Goal: Information Seeking & Learning: Find specific page/section

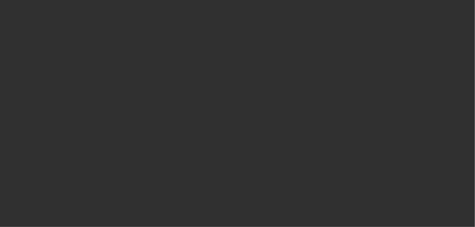
click at [90, 38] on div at bounding box center [237, 113] width 475 height 227
click at [266, 62] on div at bounding box center [237, 113] width 475 height 227
click at [286, 43] on div at bounding box center [237, 113] width 475 height 227
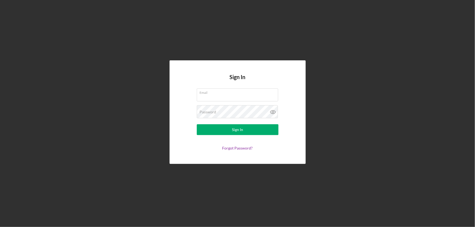
type input "btyler@miceed.org"
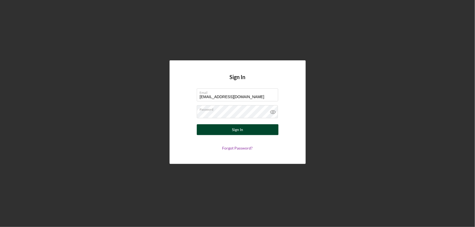
click at [234, 128] on div "Sign In" at bounding box center [237, 129] width 11 height 11
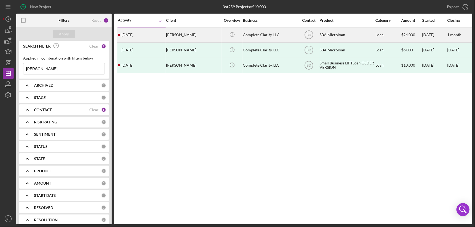
click at [255, 33] on div "Complete Clarity, LLC" at bounding box center [270, 35] width 54 height 14
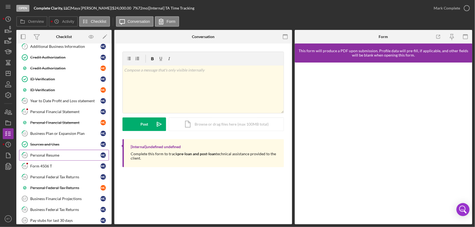
scroll to position [99, 0]
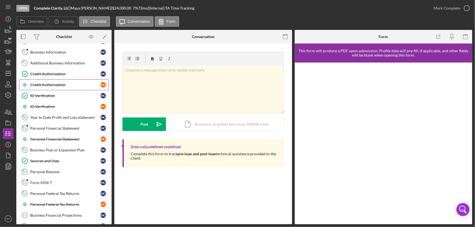
click at [56, 84] on div "Credit Authorization" at bounding box center [65, 85] width 70 height 4
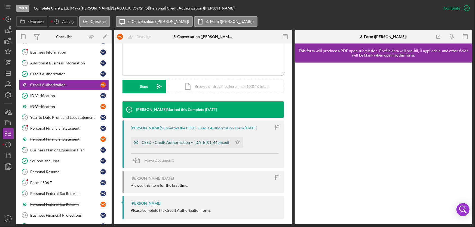
click at [191, 142] on div "CEED - Credit Authorization -- 2025-08-12 01_46pm.pdf" at bounding box center [186, 142] width 88 height 4
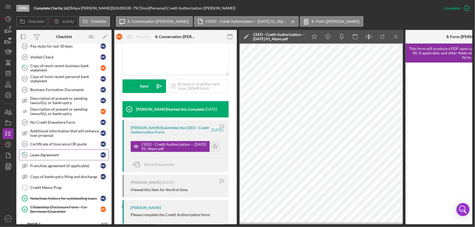
scroll to position [297, 0]
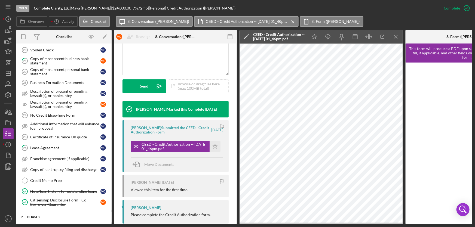
click at [39, 213] on div "Icon/Expander Phase 2 0 / 13" at bounding box center [63, 217] width 95 height 11
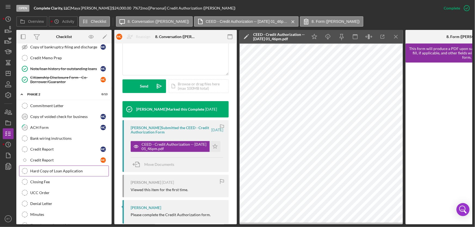
scroll to position [421, 0]
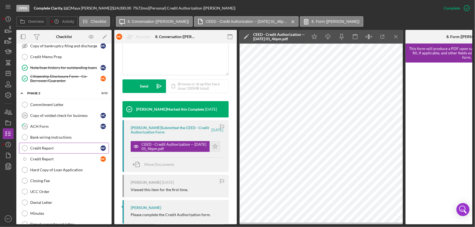
click at [59, 143] on link "Credit Report Credit Report M C" at bounding box center [64, 148] width 90 height 11
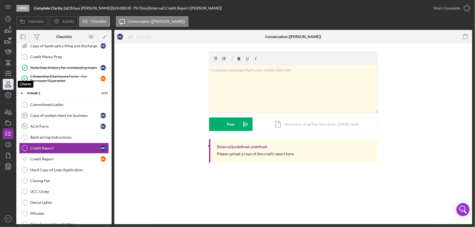
click at [6, 82] on icon "button" at bounding box center [8, 85] width 14 height 14
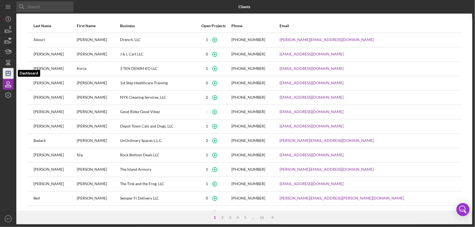
click at [8, 70] on icon "Icon/Dashboard" at bounding box center [8, 74] width 14 height 14
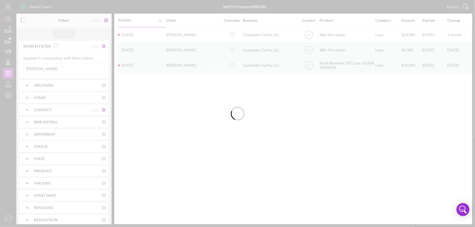
click at [42, 68] on div at bounding box center [237, 113] width 475 height 227
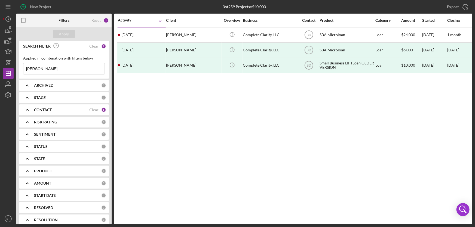
click at [42, 68] on input "cobb" at bounding box center [63, 68] width 81 height 11
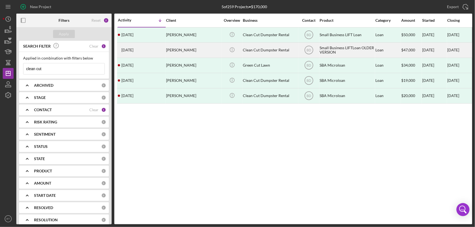
type input "clean cut"
click at [181, 49] on div "Jeffrey Cruse" at bounding box center [193, 50] width 54 height 14
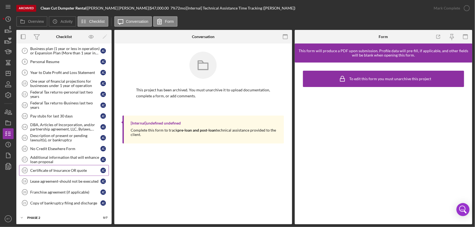
scroll to position [89, 0]
click at [35, 217] on div "Phase 2" at bounding box center [66, 217] width 78 height 3
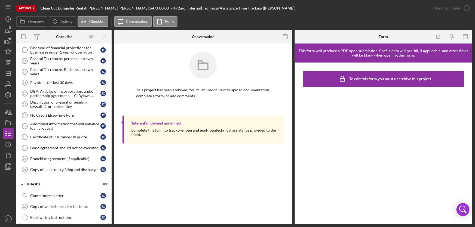
scroll to position [168, 0]
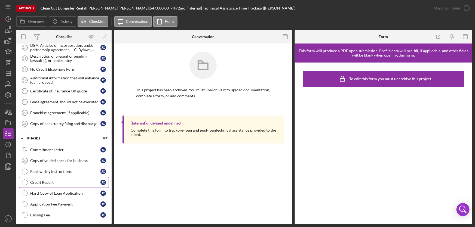
click at [57, 180] on div "Credit Report" at bounding box center [65, 182] width 70 height 4
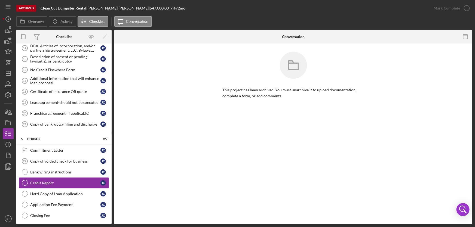
scroll to position [168, 0]
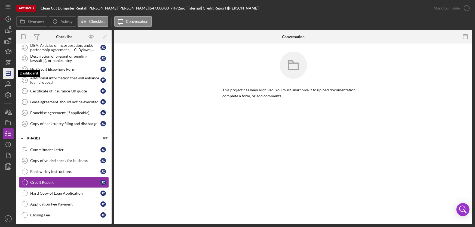
click at [9, 74] on line "button" at bounding box center [8, 74] width 4 height 0
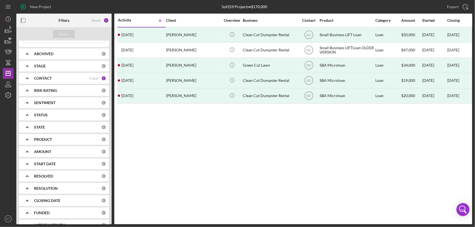
scroll to position [42, 0]
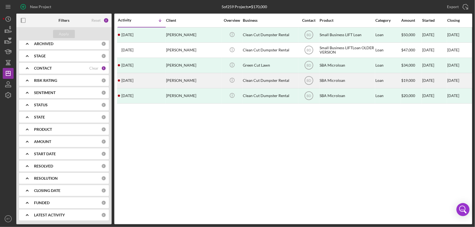
click at [277, 82] on div "Clean Cut Dumpster Rental" at bounding box center [270, 81] width 54 height 14
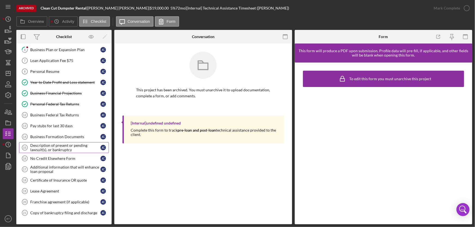
scroll to position [89, 0]
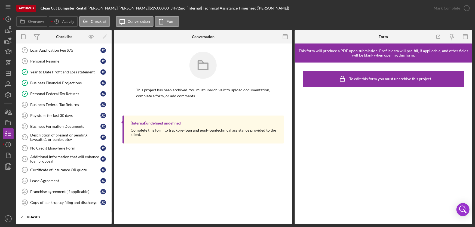
click at [41, 213] on div "Icon/Expander Phase 2 0 / 6" at bounding box center [63, 217] width 95 height 11
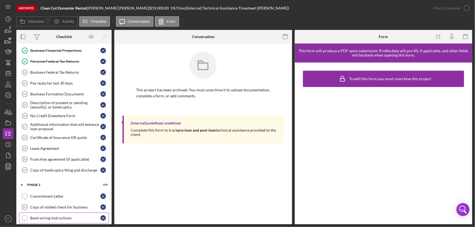
scroll to position [157, 0]
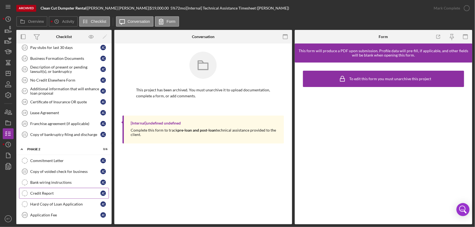
click at [57, 191] on div "Credit Report" at bounding box center [65, 193] width 70 height 4
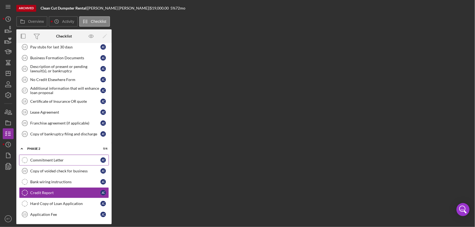
scroll to position [157, 0]
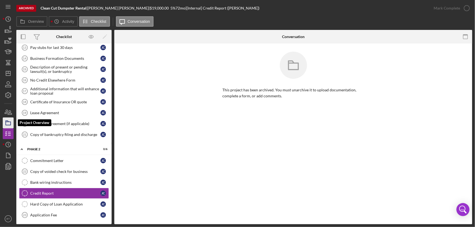
click at [10, 121] on icon "button" at bounding box center [8, 123] width 14 height 14
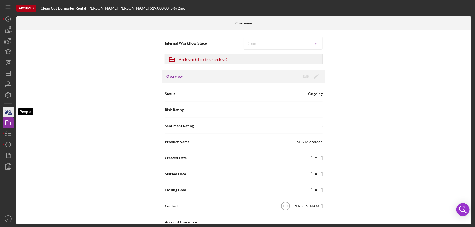
click at [7, 114] on icon "button" at bounding box center [8, 112] width 14 height 14
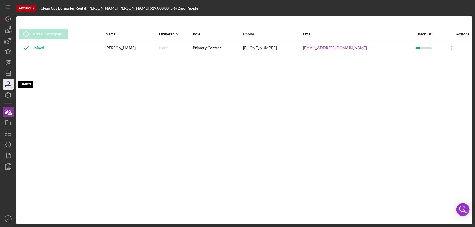
click at [11, 86] on icon "button" at bounding box center [8, 85] width 14 height 14
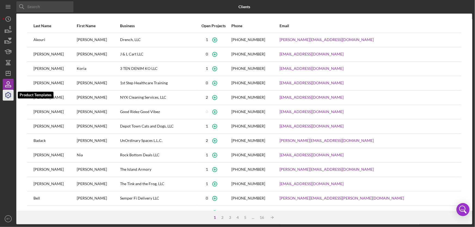
click at [9, 93] on icon "button" at bounding box center [8, 95] width 14 height 14
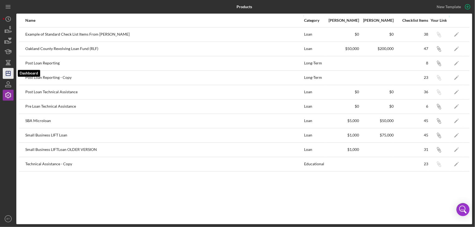
click at [10, 71] on icon "Icon/Dashboard" at bounding box center [8, 74] width 14 height 14
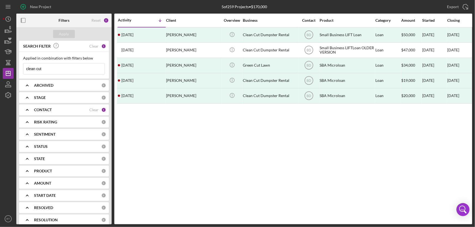
drag, startPoint x: 43, startPoint y: 70, endPoint x: 16, endPoint y: 71, distance: 27.0
click at [16, 71] on div "SEARCH FILTER Clear 1 Applied in combination with filters below clean cut Icon/…" at bounding box center [63, 133] width 95 height 184
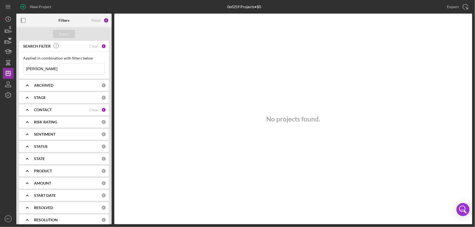
drag, startPoint x: 38, startPoint y: 68, endPoint x: 24, endPoint y: 70, distance: 14.3
click at [24, 70] on input "vicky" at bounding box center [63, 68] width 81 height 11
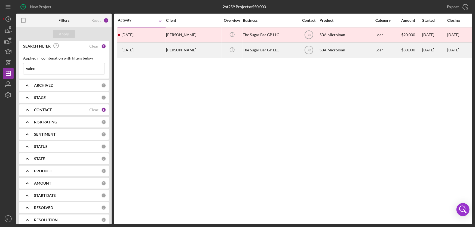
type input "valen"
click at [172, 50] on div "Victoria Valente" at bounding box center [193, 50] width 54 height 14
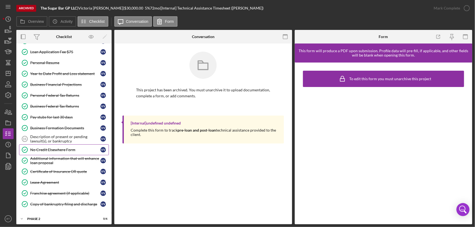
scroll to position [89, 0]
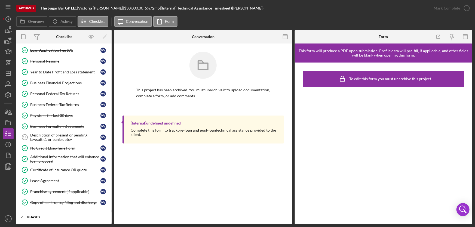
click at [35, 216] on div "Phase 2" at bounding box center [66, 217] width 78 height 3
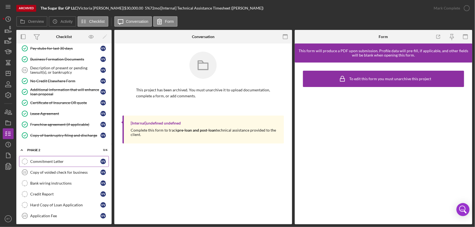
scroll to position [157, 0]
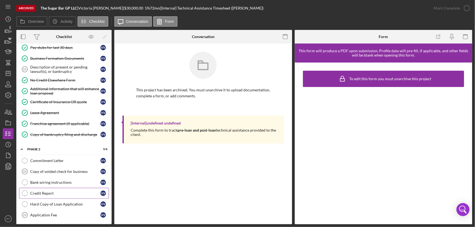
click at [54, 191] on div "Credit Report" at bounding box center [65, 193] width 70 height 4
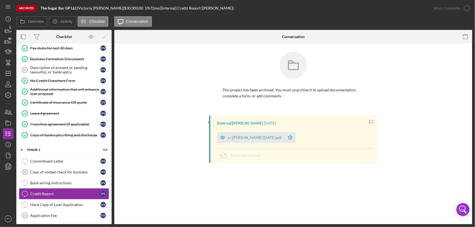
scroll to position [157, 0]
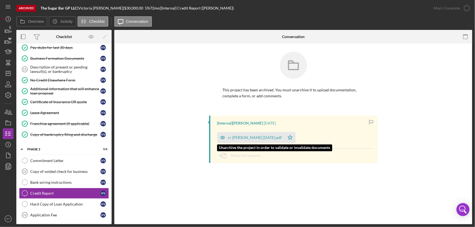
click at [258, 139] on div "cr [PERSON_NAME] [DATE].pdf" at bounding box center [255, 138] width 54 height 4
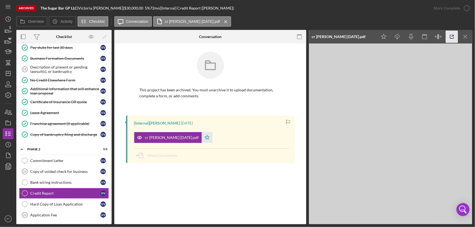
click at [453, 37] on icon "button" at bounding box center [452, 37] width 12 height 12
click at [157, 63] on div at bounding box center [211, 69] width 142 height 35
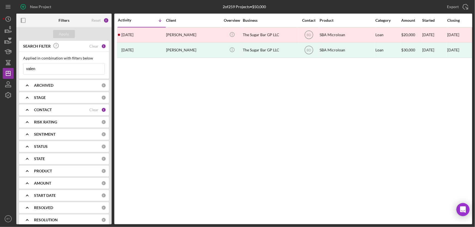
drag, startPoint x: 38, startPoint y: 68, endPoint x: 19, endPoint y: 68, distance: 19.1
click at [19, 68] on div "SEARCH FILTER Clear 1 Applied in combination with filters below valen Icon/Menu…" at bounding box center [63, 133] width 95 height 184
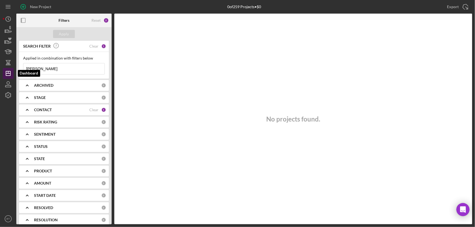
drag, startPoint x: 11, startPoint y: 68, endPoint x: 6, endPoint y: 70, distance: 5.5
click at [6, 70] on div "New Project 0 of 259 Projects • $0 valen Export Icon/Export Filters Reset 2 App…" at bounding box center [238, 112] width 470 height 225
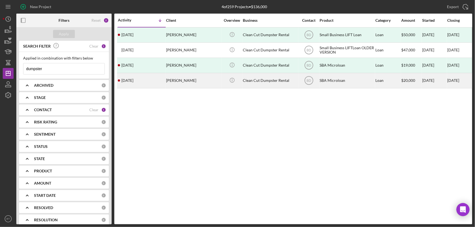
type input "dumpster"
click at [180, 82] on div "Jeffrey Cruse" at bounding box center [193, 81] width 54 height 14
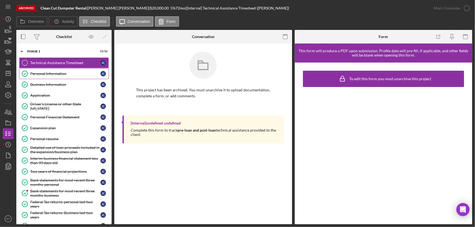
click at [60, 73] on div "Personal Information" at bounding box center [65, 74] width 70 height 4
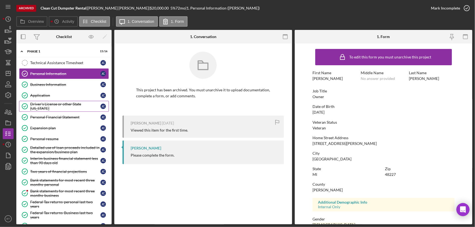
click at [60, 107] on div "Driver's License or other State ID" at bounding box center [65, 106] width 70 height 9
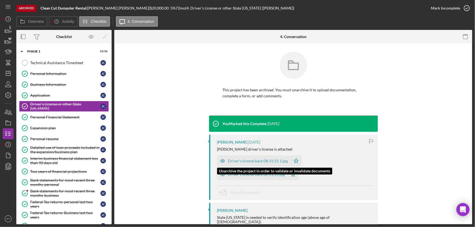
click at [261, 159] on div "Driver's license back 08:31:21 1.jpg" at bounding box center [258, 161] width 60 height 4
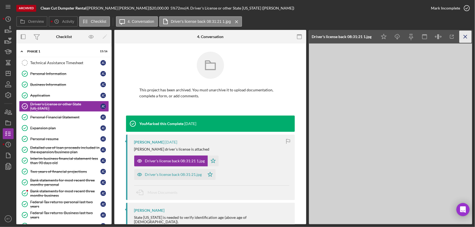
click at [463, 34] on icon "Icon/Menu Close" at bounding box center [466, 37] width 12 height 12
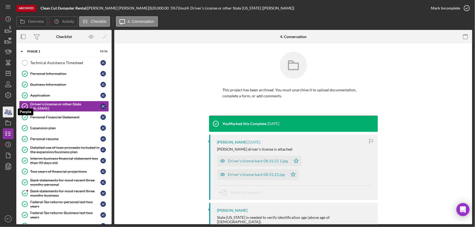
click at [4, 108] on icon "button" at bounding box center [8, 112] width 14 height 14
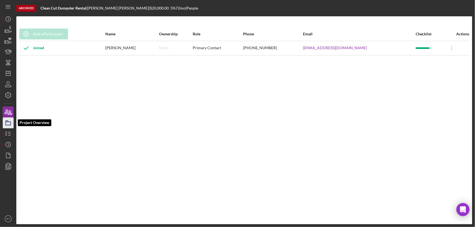
click at [8, 123] on icon "button" at bounding box center [8, 123] width 14 height 14
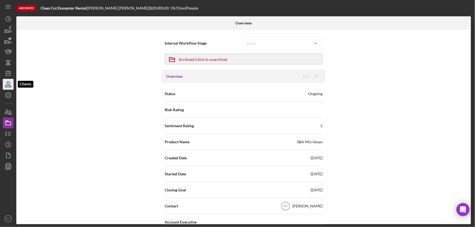
drag, startPoint x: 5, startPoint y: 80, endPoint x: 7, endPoint y: 83, distance: 3.9
click at [5, 80] on icon "button" at bounding box center [8, 85] width 14 height 14
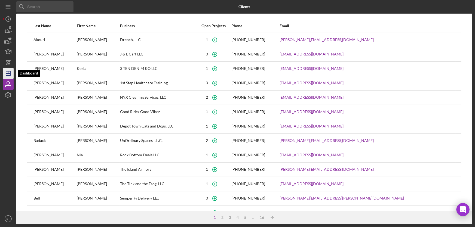
click at [5, 73] on icon "Icon/Dashboard" at bounding box center [8, 74] width 14 height 14
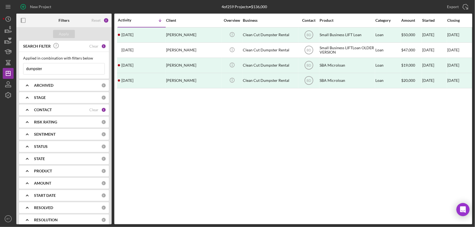
drag, startPoint x: 51, startPoint y: 71, endPoint x: 17, endPoint y: 75, distance: 33.8
click at [17, 75] on div "SEARCH FILTER Clear 1 Applied in combination with filters below dumpster Icon/M…" at bounding box center [63, 133] width 95 height 184
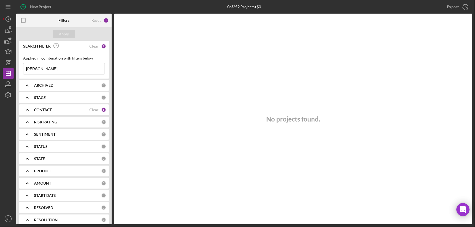
drag, startPoint x: 39, startPoint y: 72, endPoint x: 16, endPoint y: 70, distance: 22.7
click at [16, 71] on div "SEARCH FILTER Clear 1 Applied in combination with filters below cathy Icon/Menu…" at bounding box center [63, 133] width 95 height 184
type input "mott"
click at [93, 108] on div "Clear" at bounding box center [93, 110] width 9 height 4
click at [10, 85] on icon "button" at bounding box center [7, 86] width 5 height 2
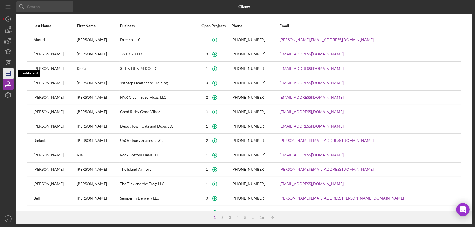
click at [10, 75] on icon "Icon/Dashboard" at bounding box center [8, 74] width 14 height 14
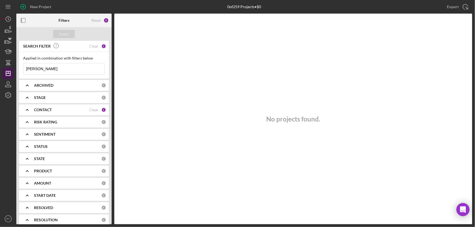
drag, startPoint x: 41, startPoint y: 70, endPoint x: 5, endPoint y: 70, distance: 35.4
click at [5, 70] on div "New Project 0 of 259 Projects • $0 mott Export Icon/Export Filters Reset 2 Appl…" at bounding box center [238, 112] width 470 height 225
type input "Mott"
click at [94, 45] on div "Clear" at bounding box center [93, 46] width 9 height 4
drag, startPoint x: 38, startPoint y: 69, endPoint x: 42, endPoint y: 67, distance: 4.8
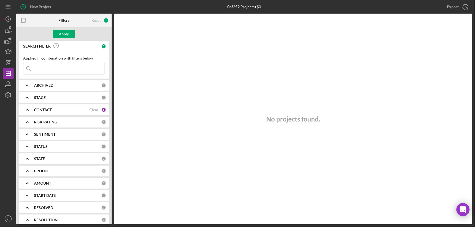
click at [39, 68] on input at bounding box center [63, 68] width 81 height 11
click at [97, 21] on div "Reset" at bounding box center [95, 20] width 9 height 4
click at [41, 68] on input at bounding box center [63, 68] width 81 height 11
type input "mott"
click at [90, 109] on div "Clear" at bounding box center [93, 110] width 9 height 4
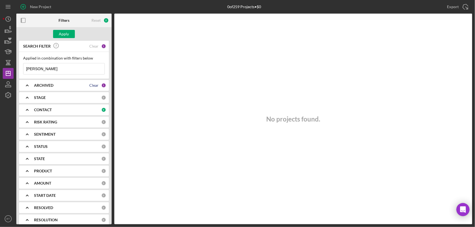
click at [93, 85] on div "Clear" at bounding box center [93, 85] width 9 height 4
click at [95, 47] on div "Clear" at bounding box center [93, 46] width 9 height 4
click at [49, 71] on input at bounding box center [63, 68] width 81 height 11
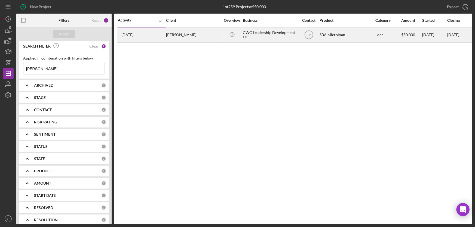
type input "mott"
click at [186, 35] on div "Catherine Mott" at bounding box center [193, 35] width 54 height 14
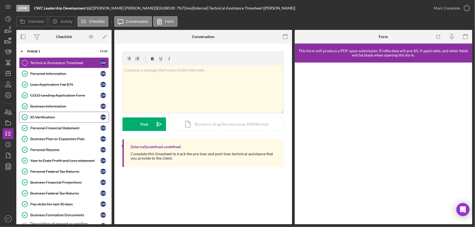
click at [48, 114] on link "ID Verification ID Verification C M" at bounding box center [64, 117] width 90 height 11
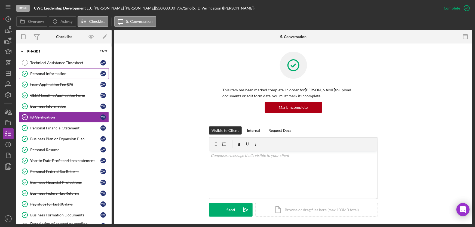
click at [62, 75] on div "Personal Information" at bounding box center [65, 74] width 70 height 4
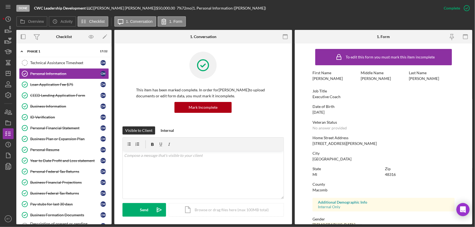
click at [325, 113] on div "10/13/1964" at bounding box center [319, 112] width 12 height 4
click at [7, 123] on icon "button" at bounding box center [8, 123] width 14 height 14
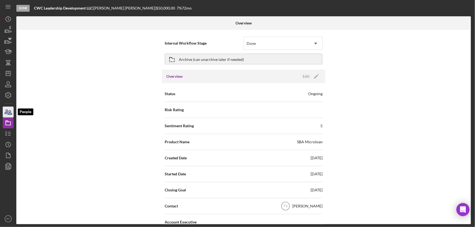
click at [7, 112] on icon "button" at bounding box center [6, 112] width 3 height 4
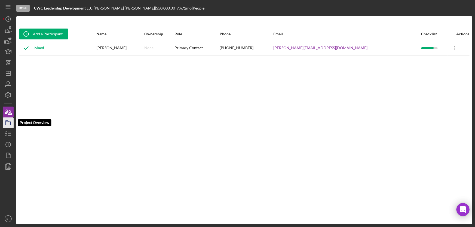
click at [10, 124] on rect "button" at bounding box center [8, 123] width 5 height 3
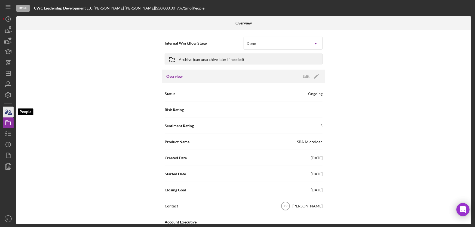
click at [9, 111] on icon "button" at bounding box center [8, 112] width 14 height 14
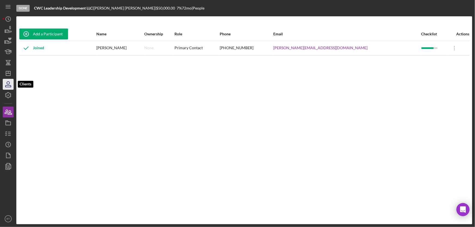
click at [7, 86] on icon "button" at bounding box center [8, 85] width 14 height 14
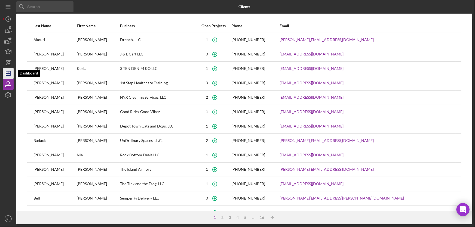
click at [9, 75] on icon "Icon/Dashboard" at bounding box center [8, 74] width 14 height 14
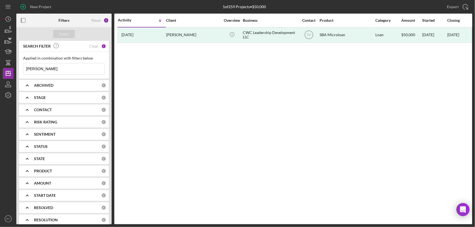
drag, startPoint x: 95, startPoint y: 46, endPoint x: 109, endPoint y: 32, distance: 19.3
click at [96, 45] on div "Clear" at bounding box center [93, 46] width 9 height 4
click at [96, 20] on div "Reset" at bounding box center [95, 20] width 9 height 4
click at [93, 85] on div "Clear" at bounding box center [93, 85] width 9 height 4
click at [92, 109] on div "Clear" at bounding box center [93, 110] width 9 height 4
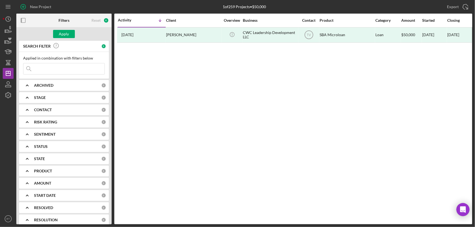
click at [40, 66] on input at bounding box center [63, 68] width 81 height 11
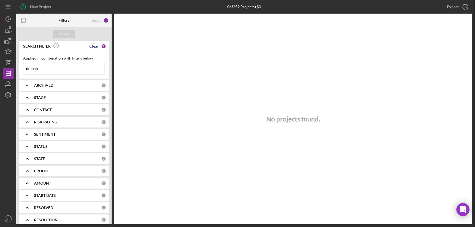
type input "drench"
click at [92, 44] on div "Clear" at bounding box center [93, 46] width 9 height 4
click at [41, 68] on input at bounding box center [63, 68] width 81 height 11
click at [42, 69] on input at bounding box center [63, 68] width 81 height 11
type input "karen"
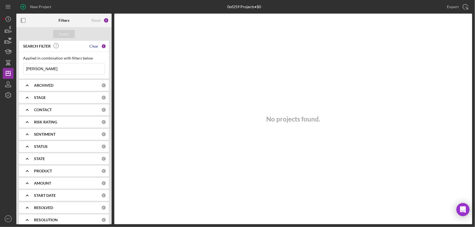
click at [96, 48] on div "Clear" at bounding box center [93, 46] width 9 height 4
click at [39, 69] on input at bounding box center [63, 68] width 81 height 11
click at [8, 83] on icon "button" at bounding box center [8, 85] width 14 height 14
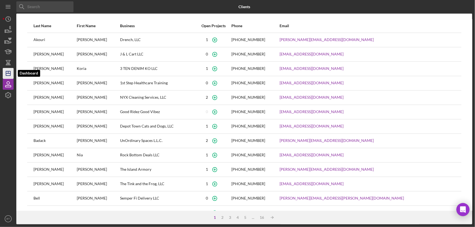
click at [8, 74] on line "button" at bounding box center [8, 72] width 0 height 2
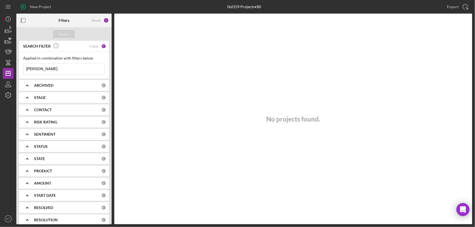
click at [50, 70] on input "karen" at bounding box center [63, 68] width 81 height 11
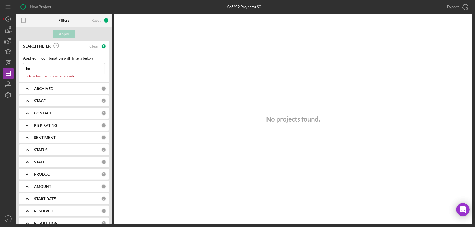
type input "k"
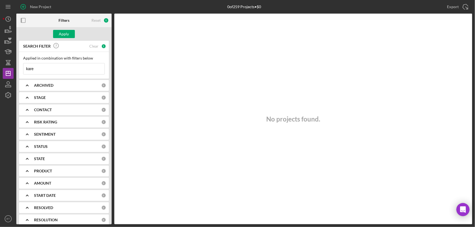
type input "karen"
click at [96, 20] on div "Reset" at bounding box center [95, 20] width 9 height 4
click at [8, 81] on icon "button" at bounding box center [8, 85] width 14 height 14
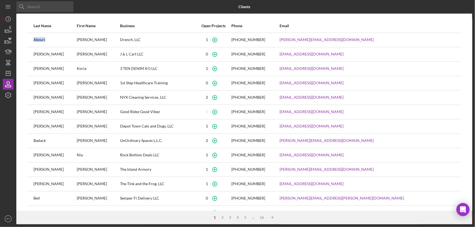
drag, startPoint x: 33, startPoint y: 40, endPoint x: 46, endPoint y: 39, distance: 13.1
click at [46, 39] on td "Akouri" at bounding box center [54, 40] width 43 height 14
copy div "Akouri"
click at [11, 74] on icon "Icon/Dashboard" at bounding box center [8, 74] width 14 height 14
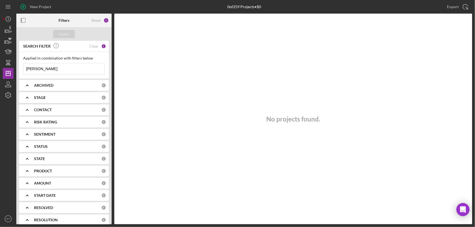
click at [50, 68] on input "karen" at bounding box center [63, 68] width 81 height 11
paste input "Akouri"
type input "Akouri"
click at [62, 35] on div "Apply" at bounding box center [64, 34] width 10 height 8
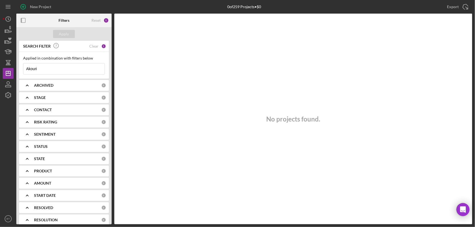
click at [85, 107] on div "CONTACT 0" at bounding box center [70, 110] width 72 height 11
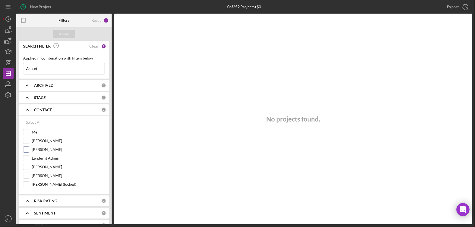
click at [25, 148] on input "[PERSON_NAME]" at bounding box center [25, 149] width 5 height 5
checkbox input "true"
click at [26, 131] on input "Me" at bounding box center [25, 132] width 5 height 5
checkbox input "true"
click at [43, 69] on input "Akouri" at bounding box center [63, 68] width 81 height 11
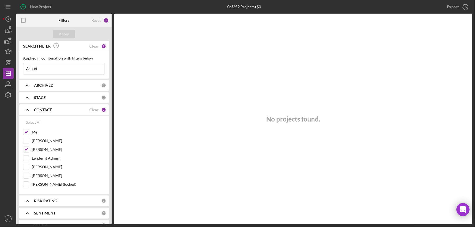
click at [49, 70] on input "Akouri" at bounding box center [63, 68] width 81 height 11
click at [11, 85] on icon "button" at bounding box center [8, 85] width 14 height 14
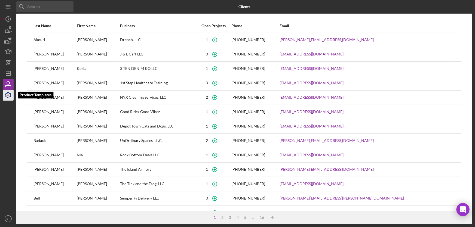
click at [10, 95] on icon "button" at bounding box center [8, 95] width 14 height 14
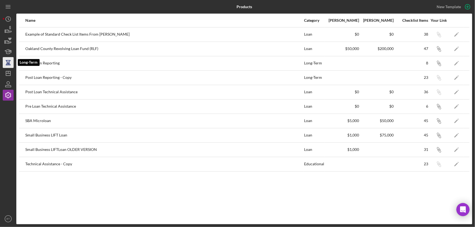
click at [12, 63] on icon "button" at bounding box center [8, 63] width 14 height 14
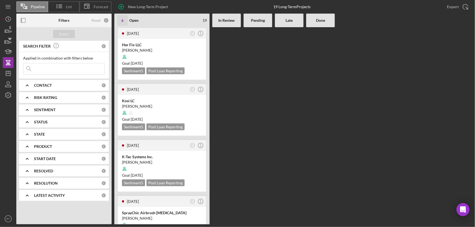
click at [39, 69] on input at bounding box center [63, 68] width 81 height 11
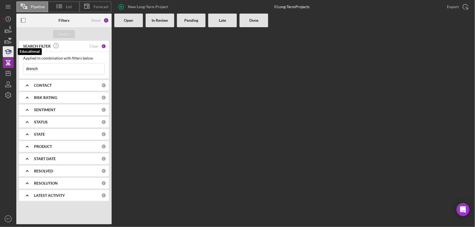
type input "drench"
click at [10, 52] on icon "button" at bounding box center [8, 53] width 4 height 2
click at [9, 44] on icon "button" at bounding box center [8, 41] width 14 height 14
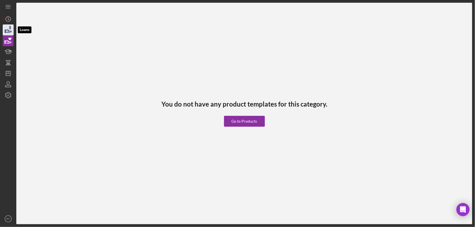
click at [10, 29] on icon "button" at bounding box center [10, 28] width 2 height 4
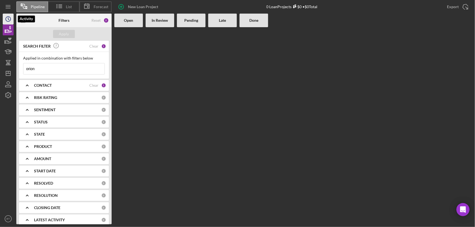
click at [8, 20] on icon "Icon/History" at bounding box center [8, 19] width 14 height 14
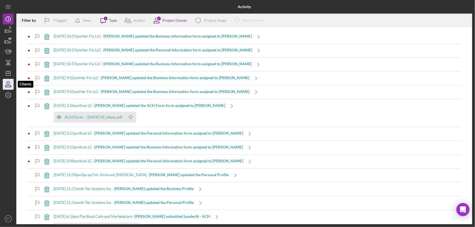
click at [7, 83] on icon "button" at bounding box center [8, 85] width 14 height 14
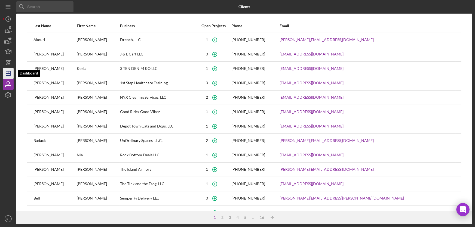
click at [7, 72] on icon "Icon/Dashboard" at bounding box center [8, 74] width 14 height 14
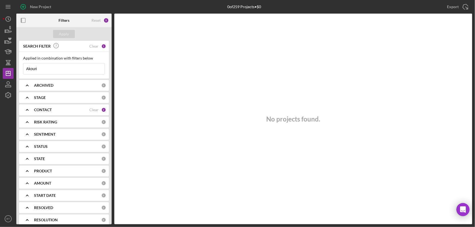
click at [49, 69] on input "Akouri" at bounding box center [63, 68] width 81 height 11
type input "drench"
click at [93, 20] on div "Reset" at bounding box center [95, 20] width 9 height 4
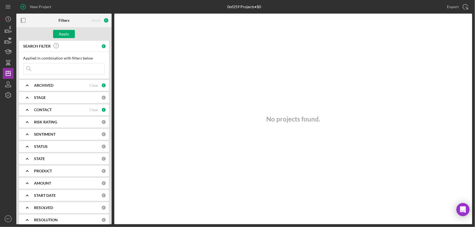
click at [64, 85] on div "ARCHIVED" at bounding box center [61, 85] width 55 height 4
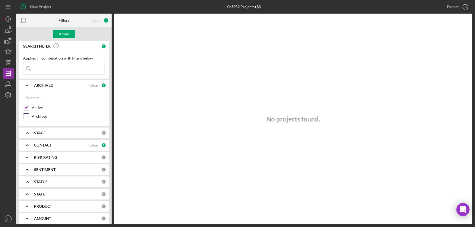
click at [25, 115] on input "Archived" at bounding box center [25, 116] width 5 height 5
checkbox input "true"
click at [48, 131] on div "STAGE" at bounding box center [67, 133] width 67 height 4
click at [74, 103] on div "Select All" at bounding box center [64, 98] width 82 height 11
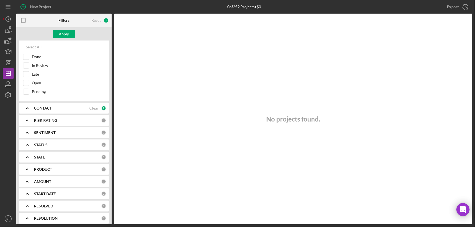
scroll to position [99, 0]
click at [67, 106] on div "CONTACT" at bounding box center [61, 108] width 55 height 4
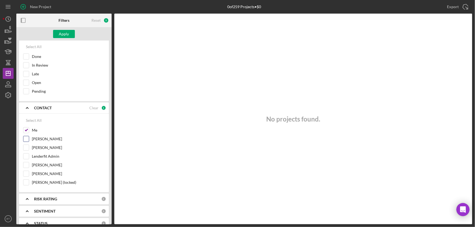
click at [26, 137] on input "Todd Vanappledorn" at bounding box center [25, 138] width 5 height 5
checkbox input "true"
click at [27, 145] on input "[PERSON_NAME]" at bounding box center [25, 147] width 5 height 5
checkbox input "true"
drag, startPoint x: 26, startPoint y: 155, endPoint x: 27, endPoint y: 161, distance: 6.3
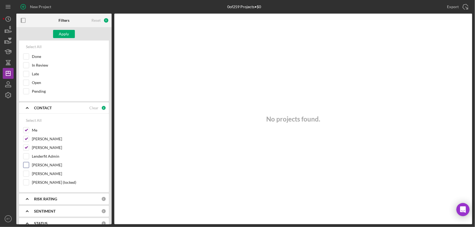
click at [26, 155] on input "Lenderfit Admin" at bounding box center [25, 156] width 5 height 5
checkbox input "true"
drag, startPoint x: 27, startPoint y: 163, endPoint x: 27, endPoint y: 168, distance: 4.6
click at [27, 166] on input "Ricky Nikhomvan" at bounding box center [25, 165] width 5 height 5
checkbox input "true"
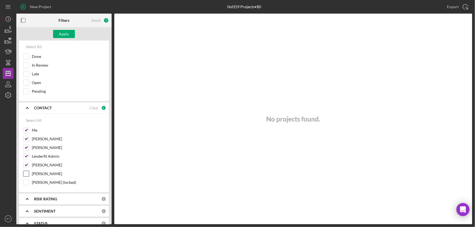
drag, startPoint x: 26, startPoint y: 170, endPoint x: 26, endPoint y: 177, distance: 6.5
click at [26, 172] on input "Xana Williams" at bounding box center [25, 173] width 5 height 5
checkbox input "true"
click at [26, 182] on input "Krystal Jones (locked)" at bounding box center [25, 182] width 5 height 5
click at [26, 184] on input "Krystal Jones (locked)" at bounding box center [25, 182] width 5 height 5
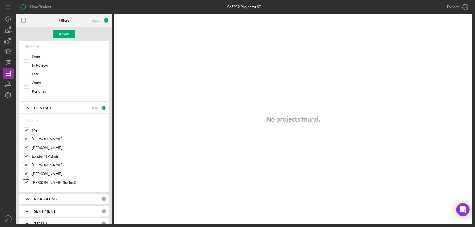
checkbox input "false"
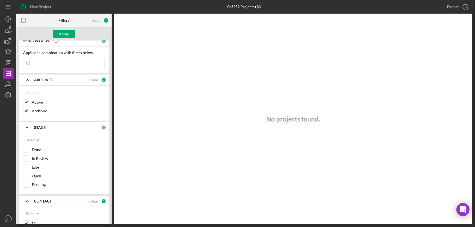
scroll to position [0, 0]
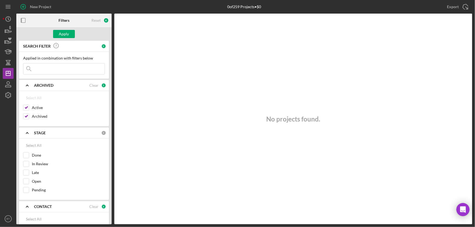
click at [41, 67] on input at bounding box center [63, 68] width 81 height 11
type input "drench"
click at [62, 32] on div "Apply" at bounding box center [64, 34] width 10 height 8
click at [28, 107] on input "Active" at bounding box center [25, 107] width 5 height 5
checkbox input "false"
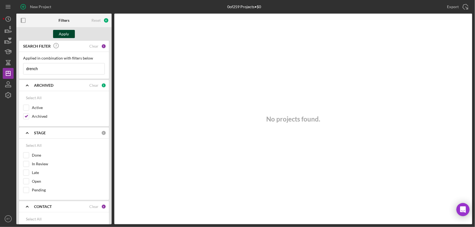
click at [68, 32] on div "Apply" at bounding box center [64, 34] width 10 height 8
click at [26, 117] on input "Archived" at bounding box center [25, 116] width 5 height 5
checkbox input "false"
click at [44, 70] on input "drench" at bounding box center [63, 68] width 81 height 11
click at [63, 31] on div "Apply" at bounding box center [64, 34] width 10 height 8
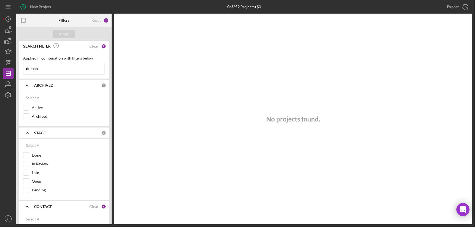
click at [39, 69] on input "drench" at bounding box center [63, 68] width 81 height 11
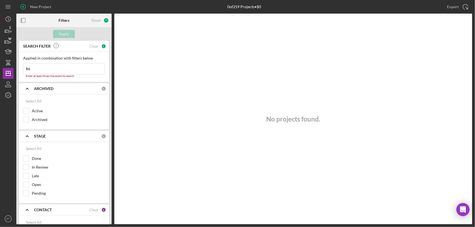
type input "k"
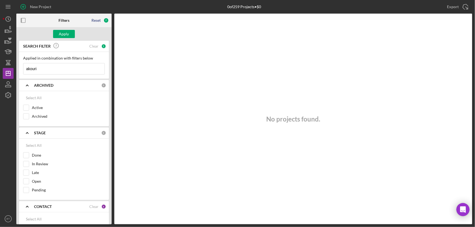
type input "akouri"
click at [98, 19] on div "Reset" at bounding box center [95, 20] width 9 height 4
checkbox input "true"
checkbox input "false"
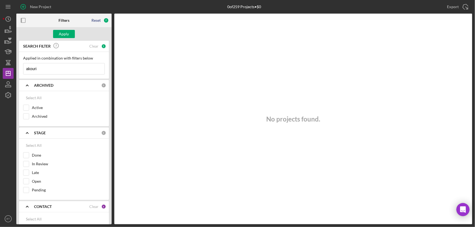
checkbox input "false"
click at [143, 93] on div "No projects found." at bounding box center [293, 119] width 358 height 211
